Goal: Task Accomplishment & Management: Use online tool/utility

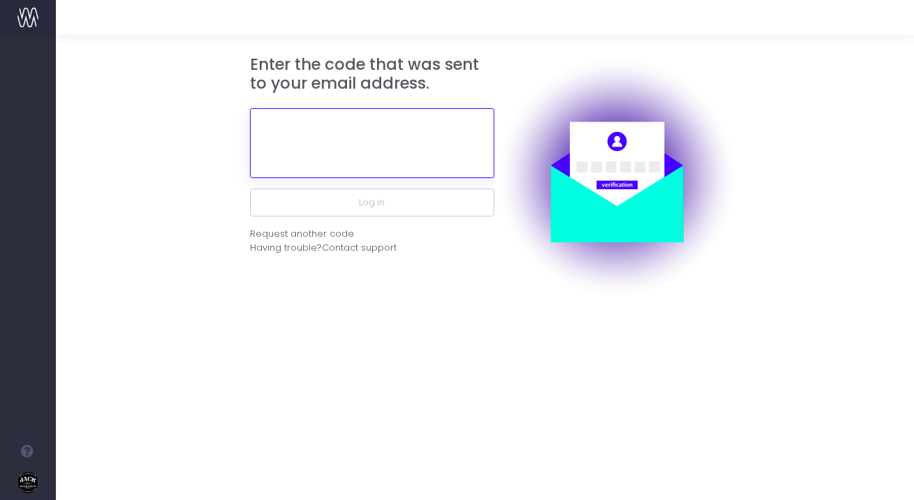
click at [334, 124] on input "text" at bounding box center [372, 143] width 244 height 70
paste input "626680"
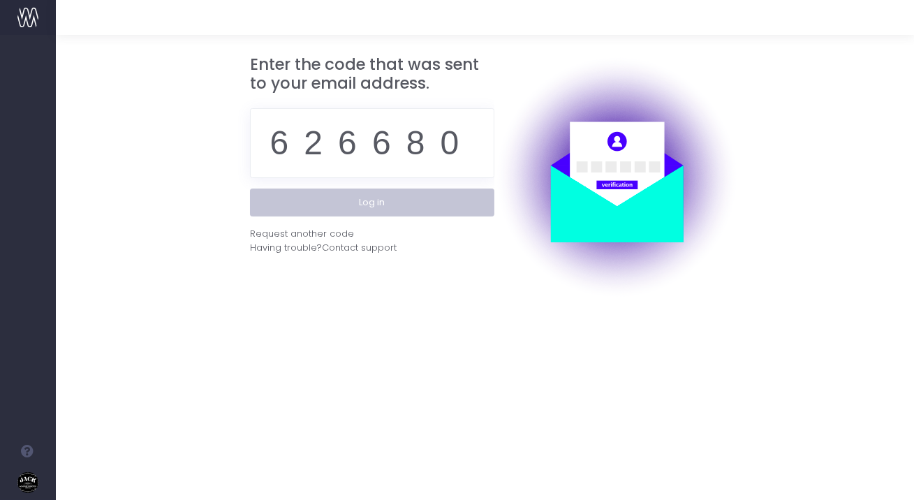
click at [343, 212] on button "Log in" at bounding box center [372, 202] width 244 height 28
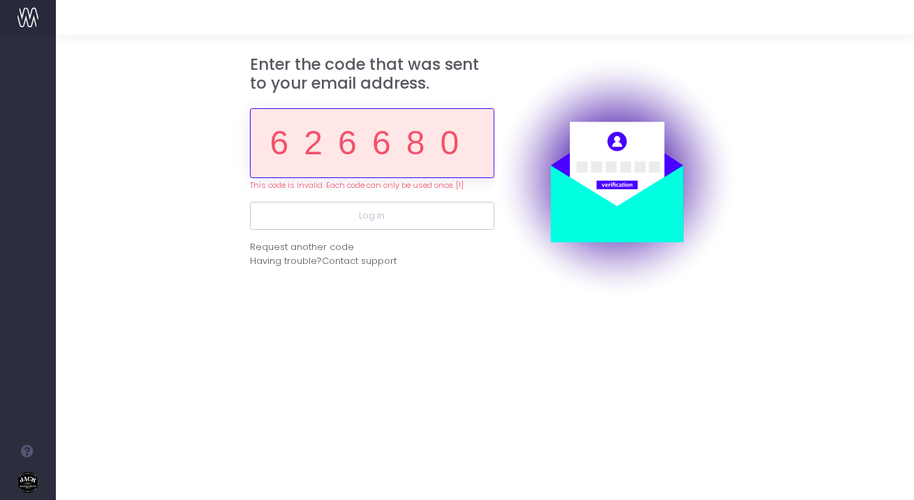
click at [421, 149] on input "626680" at bounding box center [372, 143] width 244 height 70
paste input "407887"
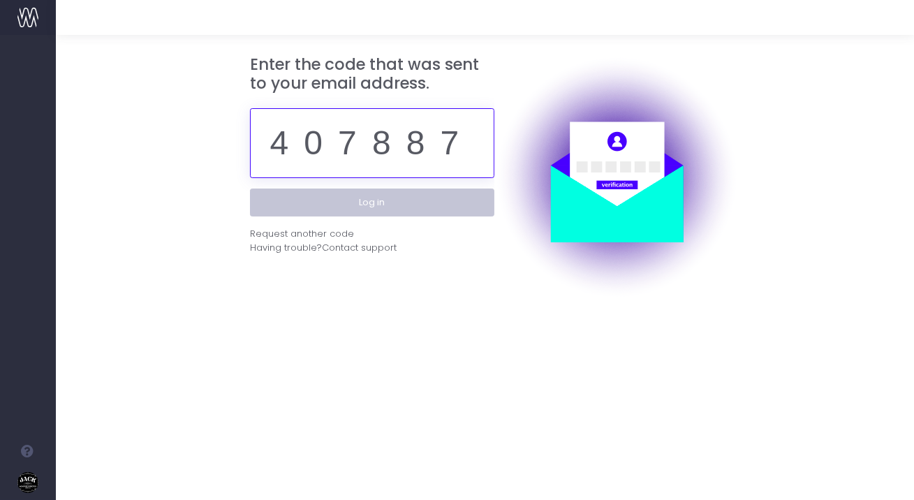
type input "407887"
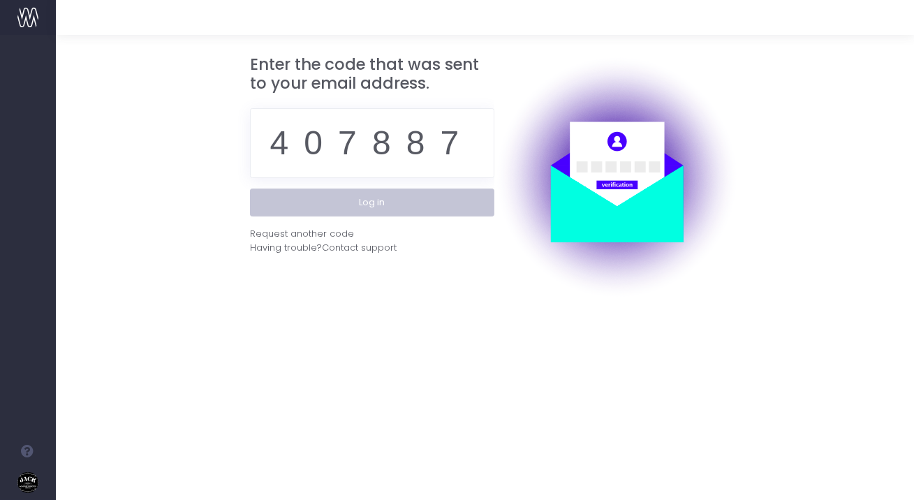
click at [407, 195] on button "Log in" at bounding box center [372, 202] width 244 height 28
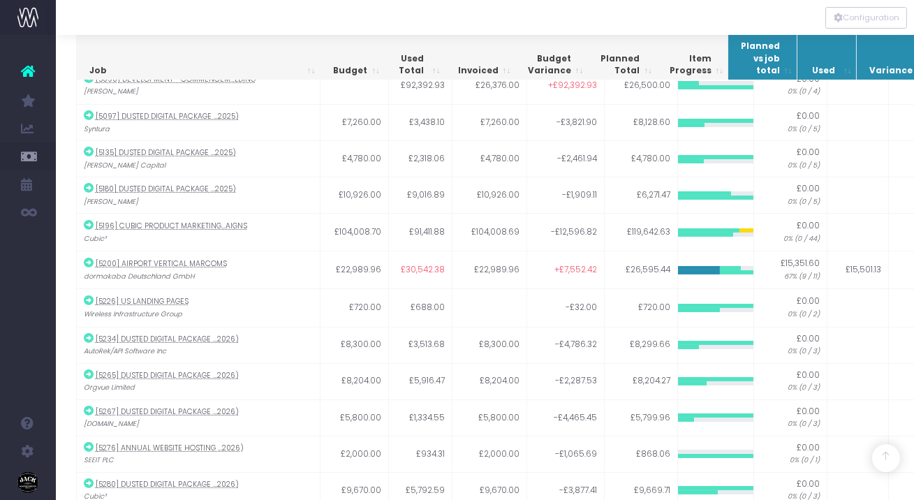
scroll to position [313, 0]
click at [299, 223] on td "[5196] Cubic product marketing...aigns Cubic³" at bounding box center [199, 231] width 244 height 38
